Goal: Obtain resource: Download file/media

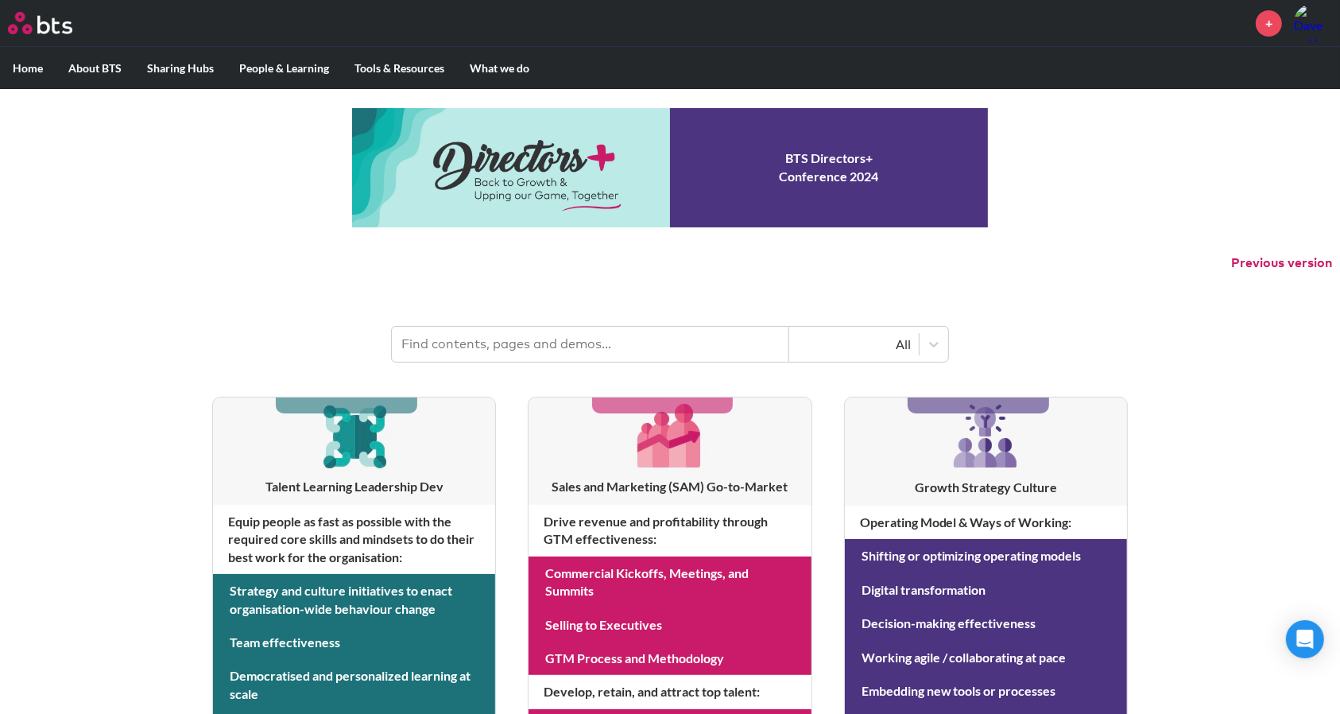
click at [466, 343] on input "text" at bounding box center [590, 344] width 397 height 35
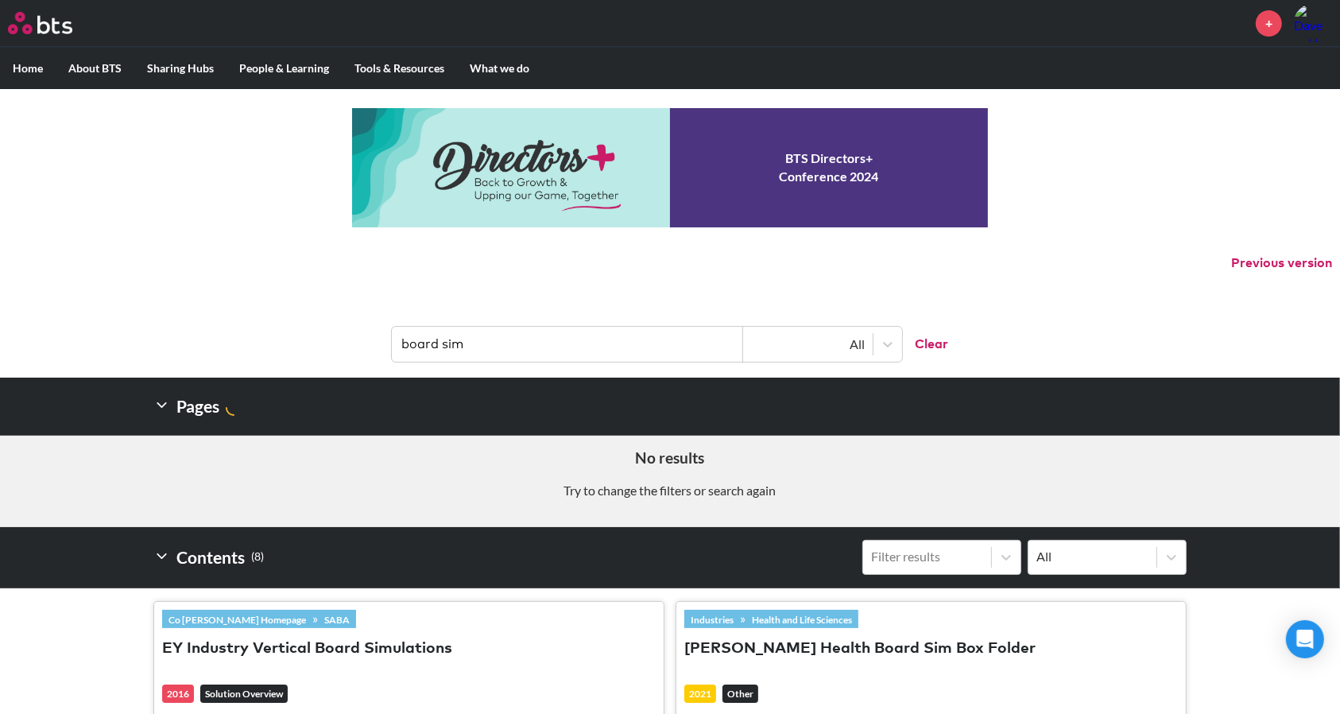
type input "board sim"
click at [121, 486] on p "Try to change the filters or search again" at bounding box center [670, 490] width 1316 height 17
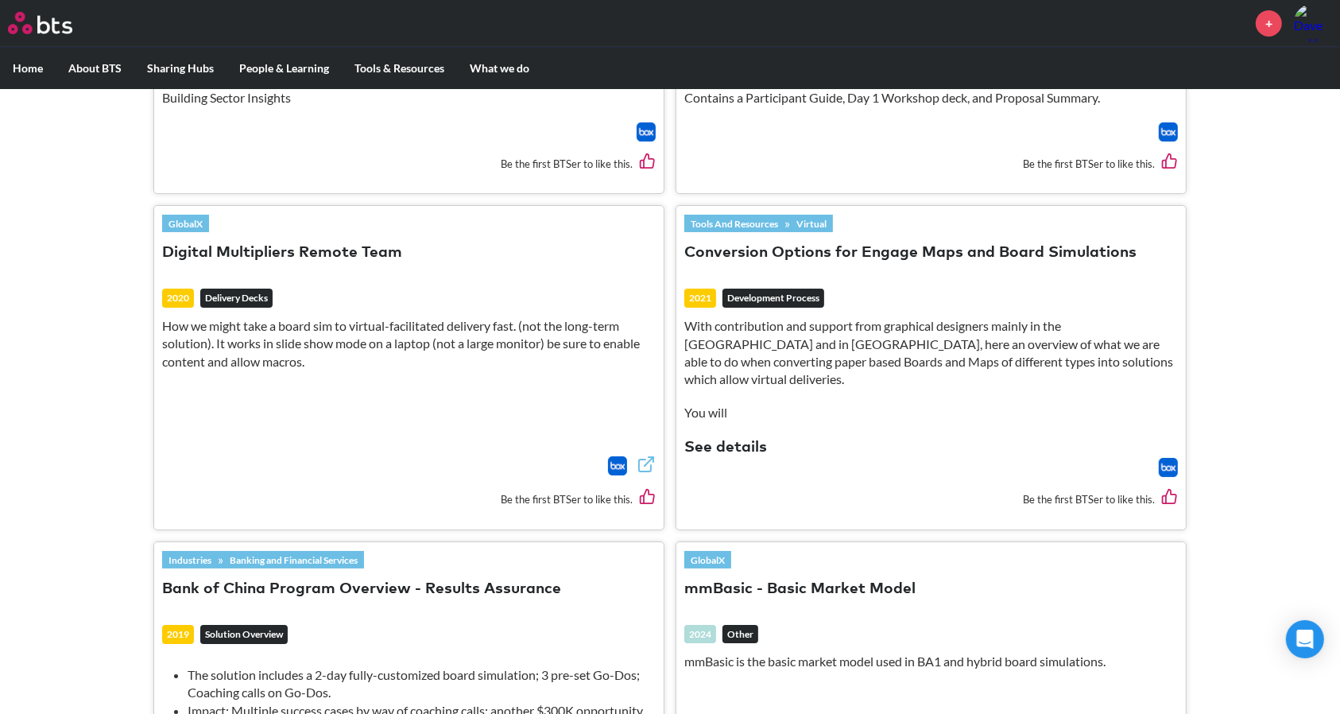
scroll to position [1120, 0]
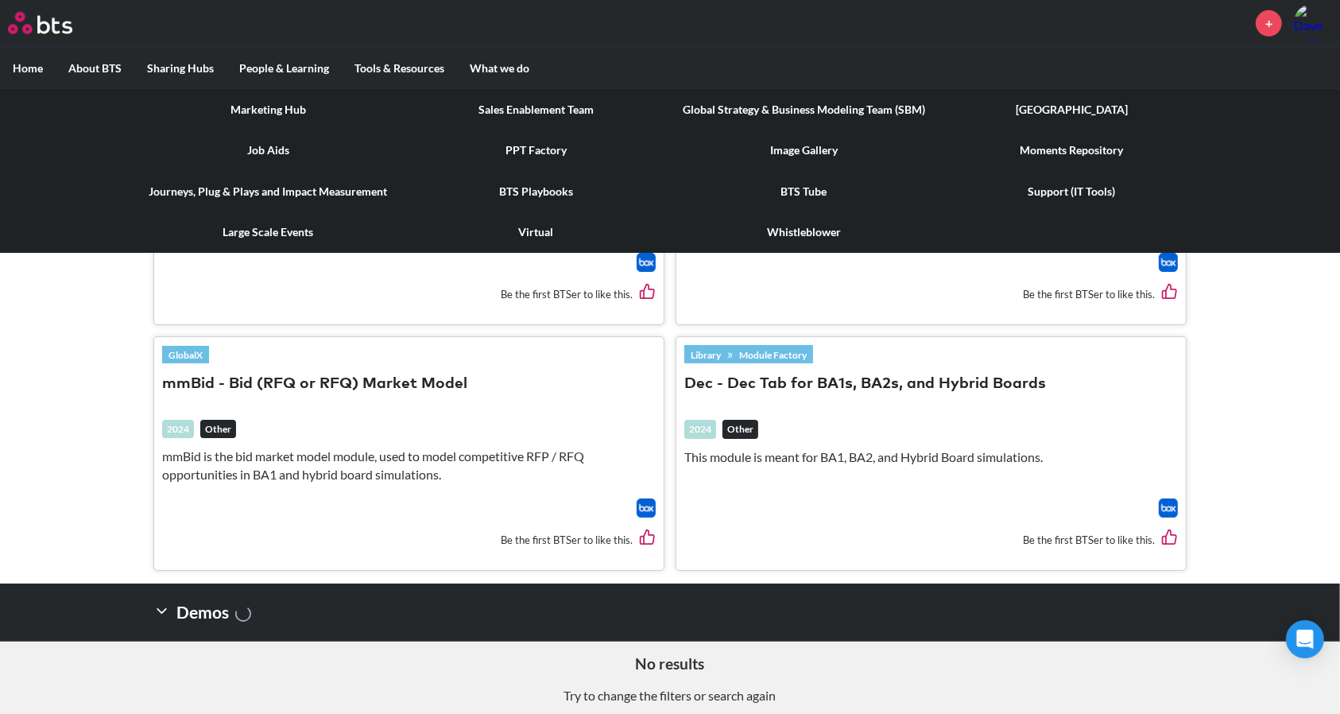
click at [525, 145] on link "PPT Factory" at bounding box center [536, 150] width 268 height 41
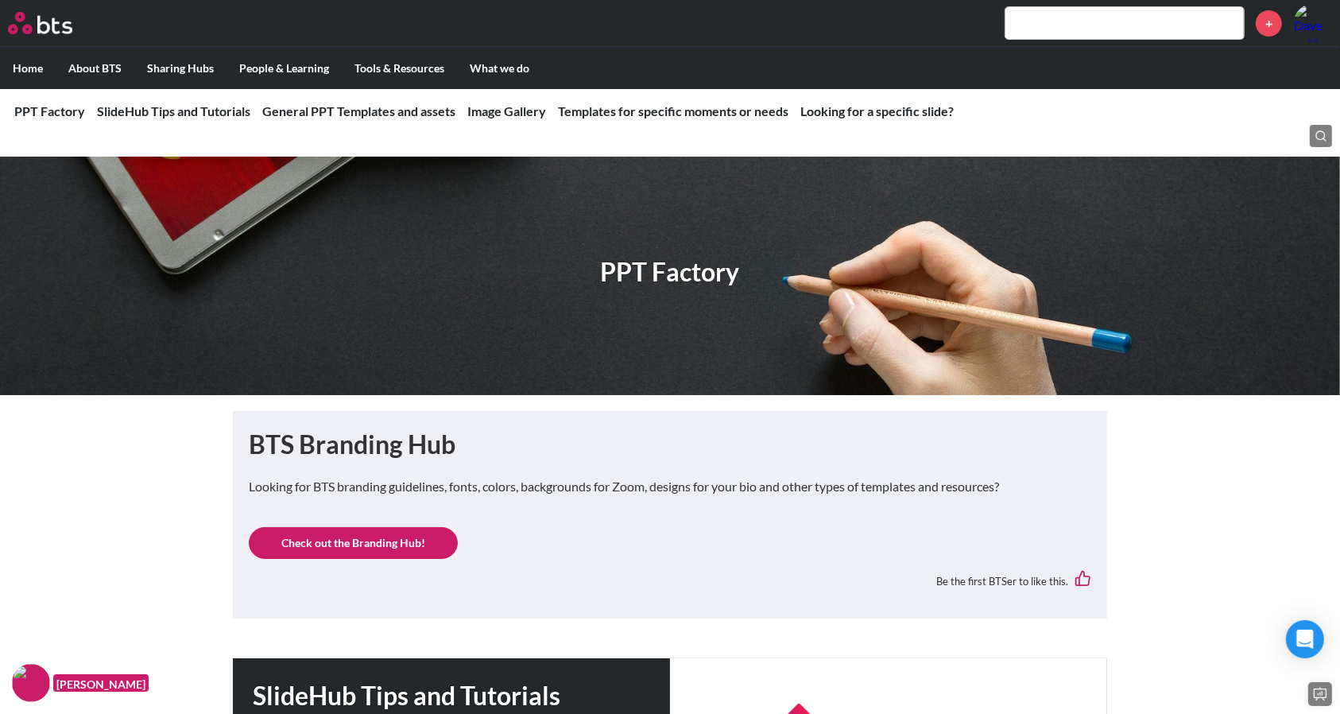
click at [331, 543] on link "Check out the Branding Hub!" at bounding box center [353, 543] width 209 height 32
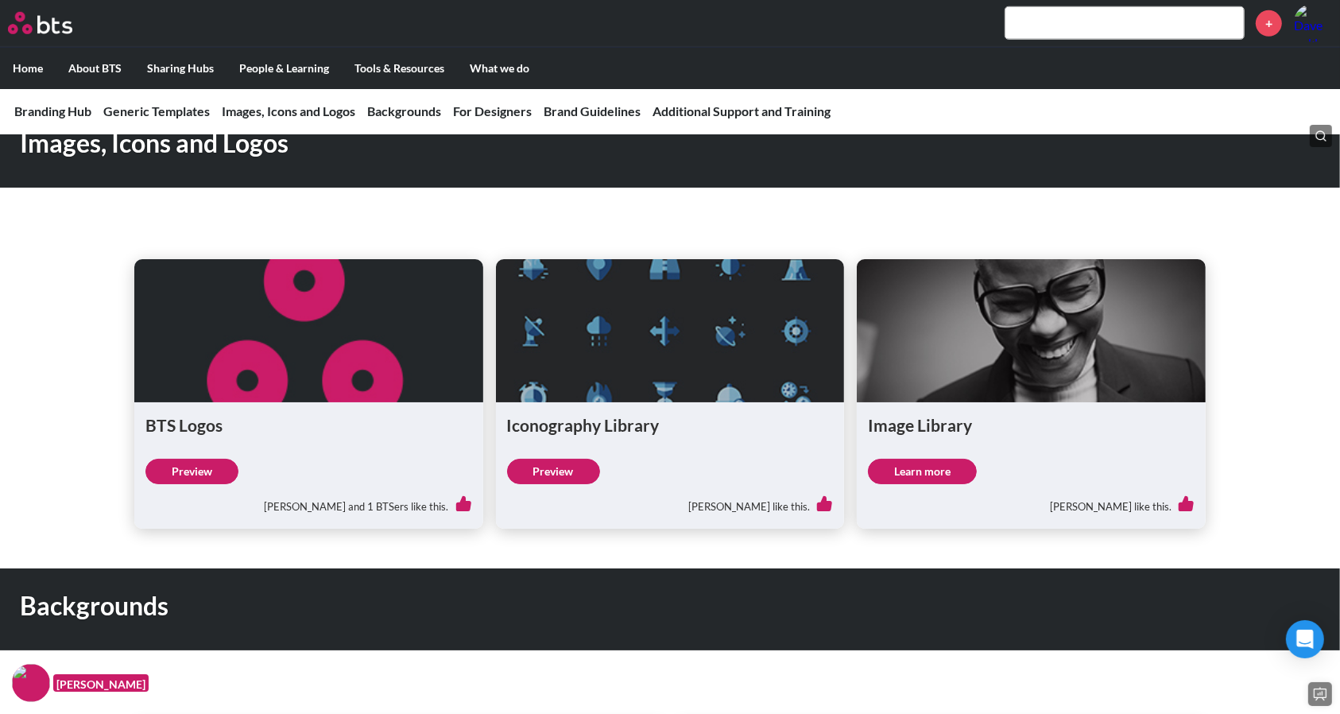
scroll to position [1175, 0]
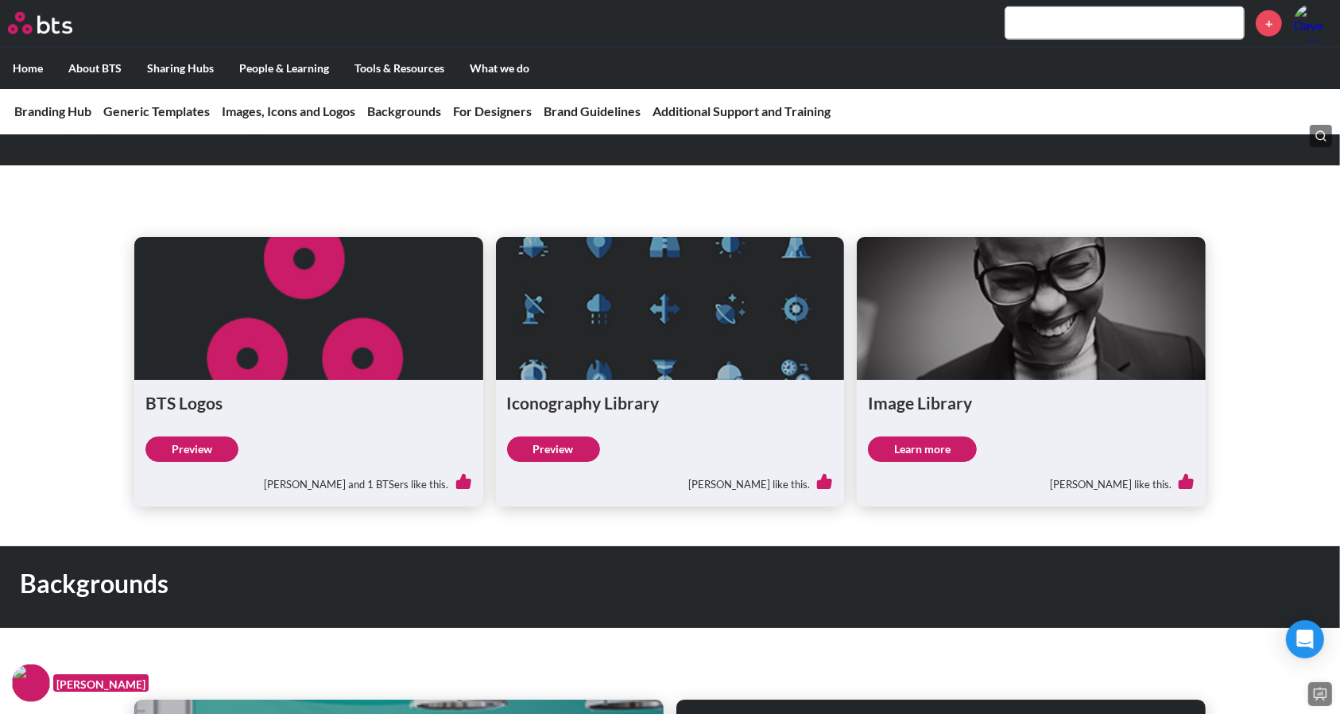
click at [932, 448] on link "Learn more" at bounding box center [922, 448] width 109 height 25
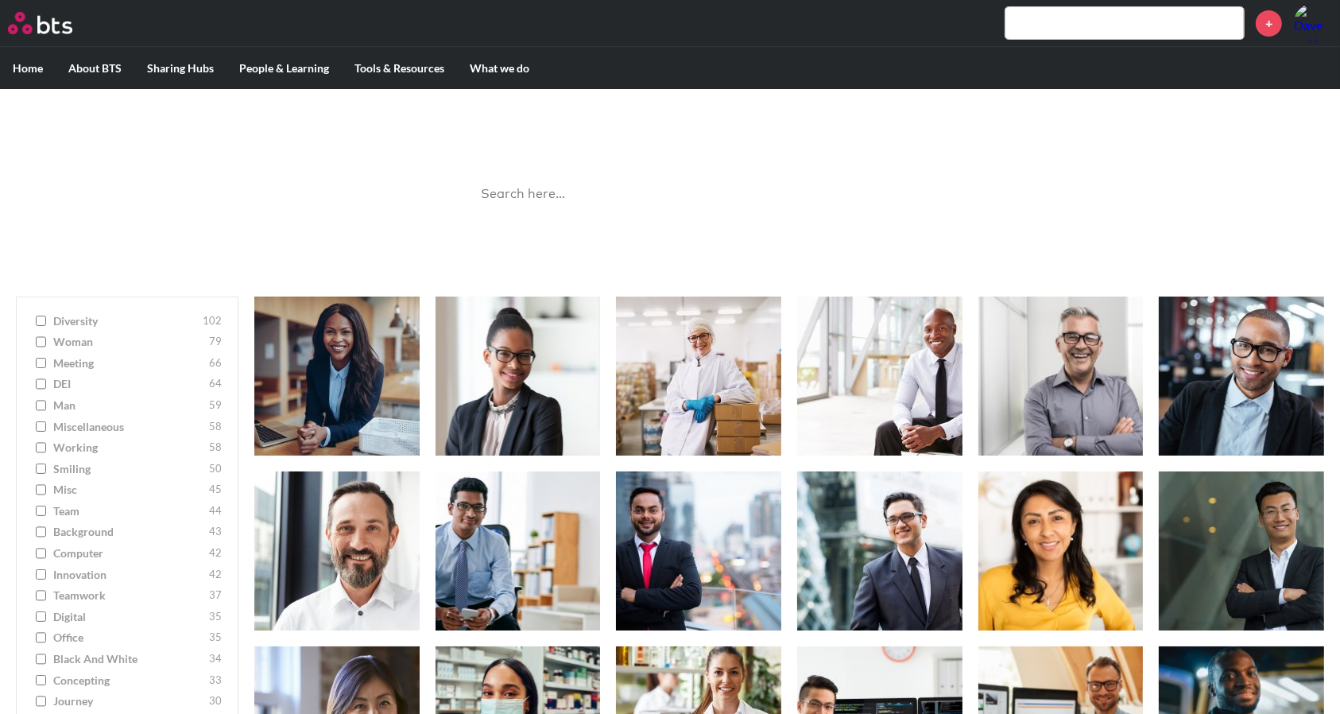
click at [560, 194] on input "search" at bounding box center [669, 194] width 397 height 42
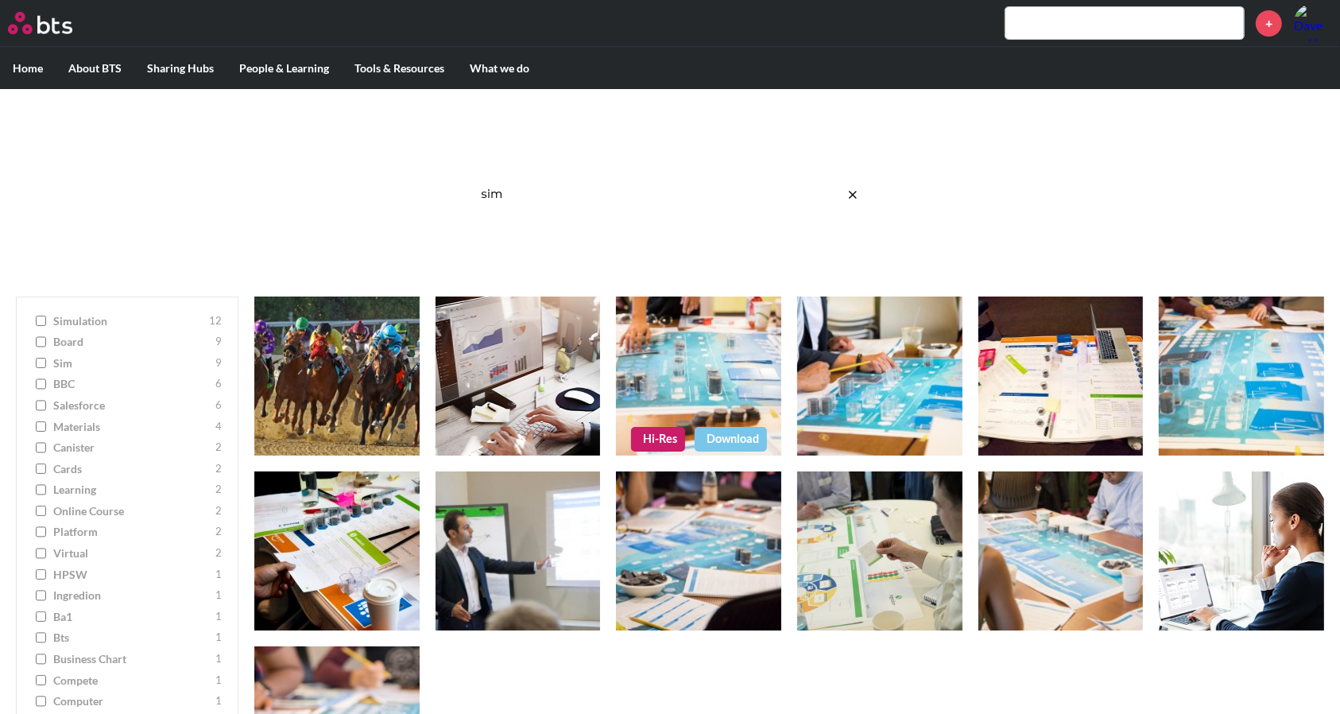
type input "sim"
click at [705, 361] on figure at bounding box center [698, 375] width 165 height 159
click at [732, 441] on link "Download" at bounding box center [731, 439] width 72 height 24
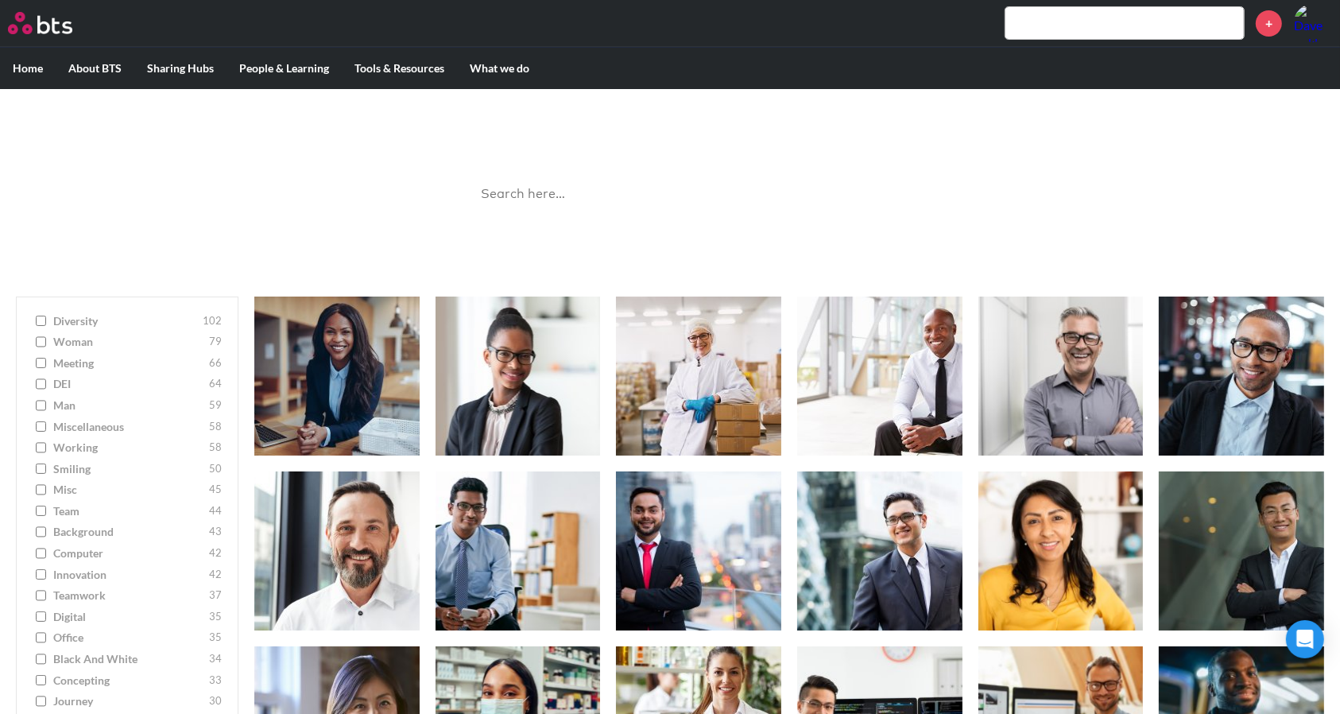
click at [615, 199] on input "search" at bounding box center [669, 194] width 397 height 42
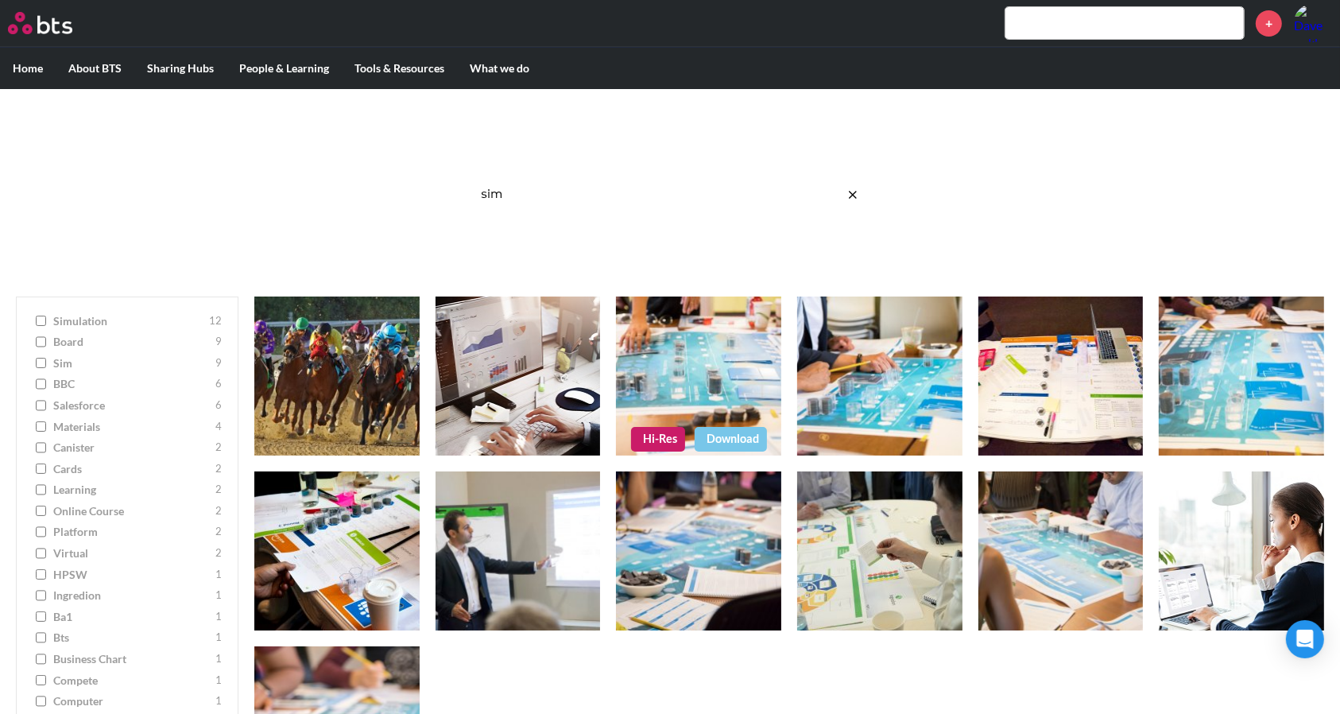
click at [649, 437] on link "Hi-Res" at bounding box center [658, 439] width 54 height 24
click at [509, 192] on input "sim" at bounding box center [669, 194] width 397 height 42
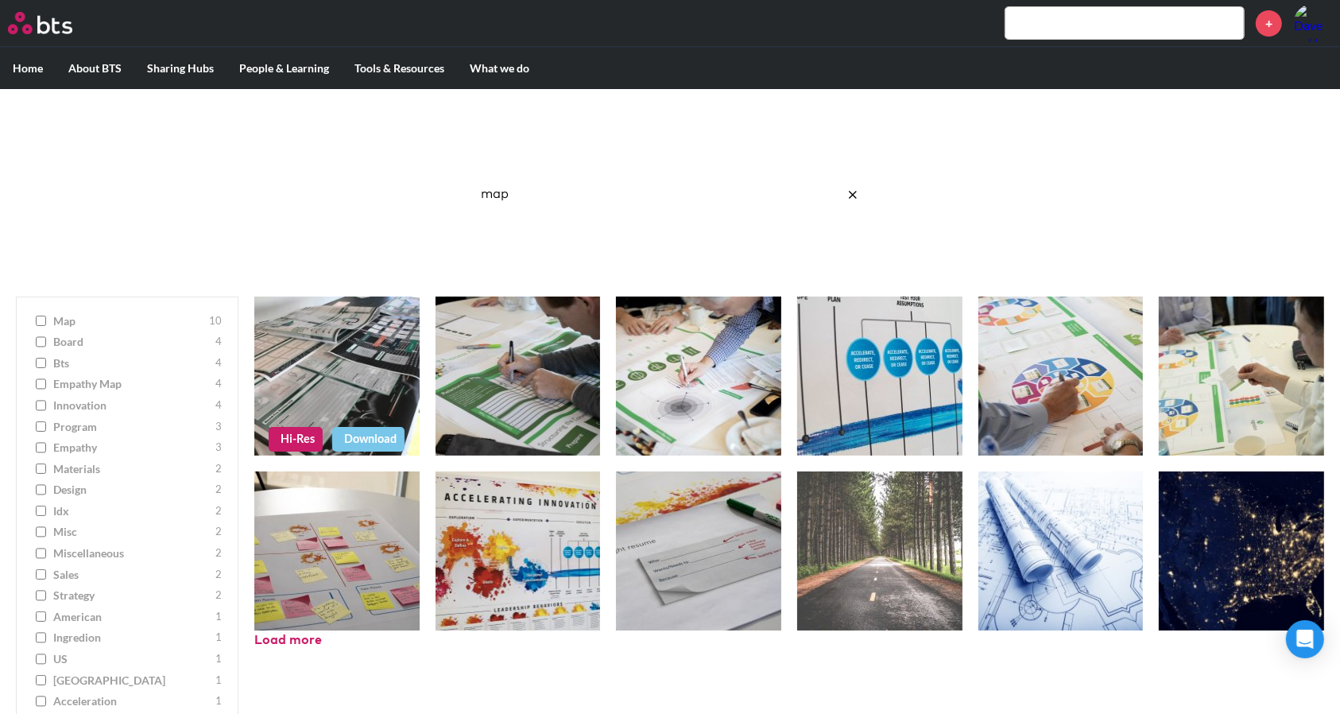
type input "map"
click at [297, 439] on link "Hi-Res" at bounding box center [296, 439] width 54 height 24
